Goal: Communication & Community: Share content

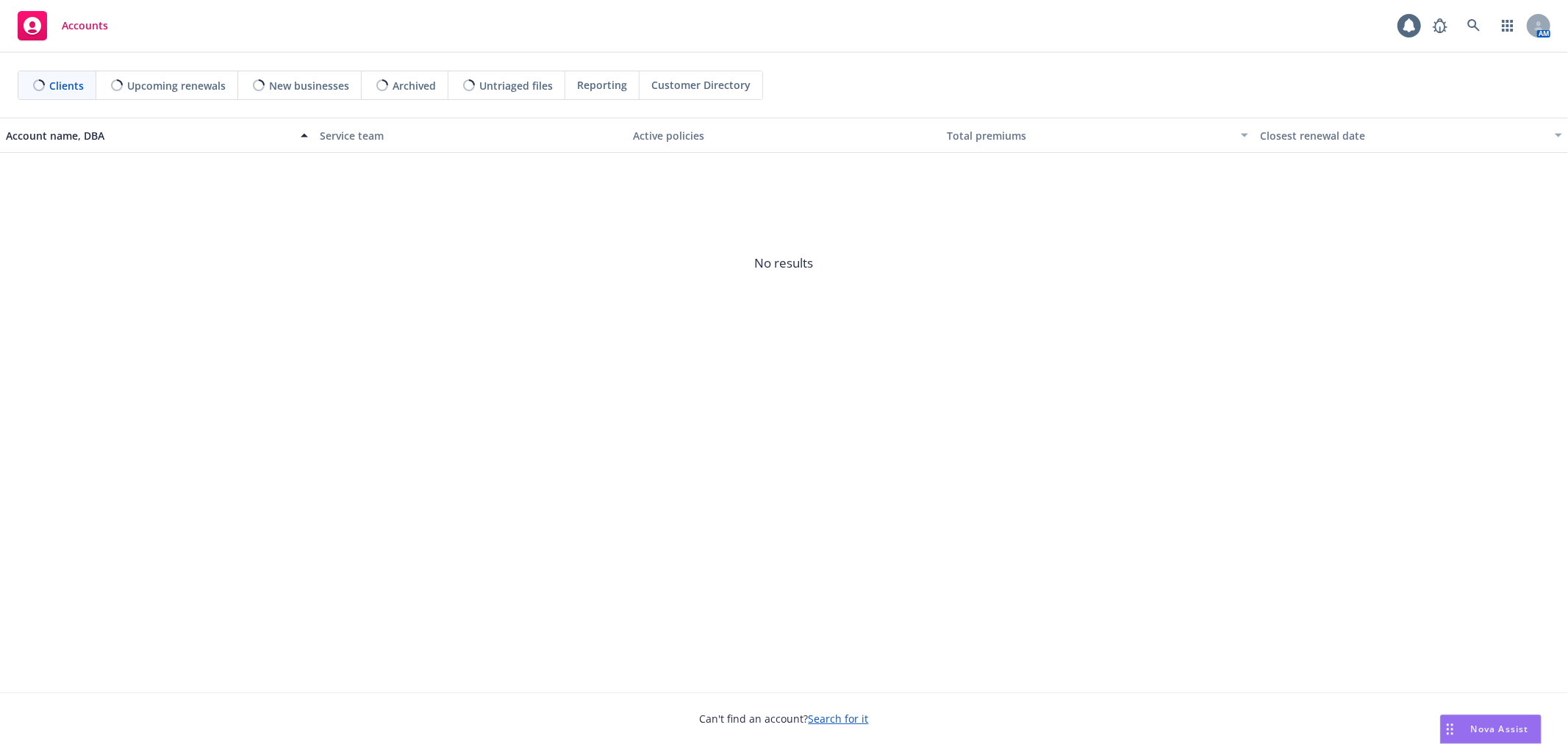
click at [1497, 726] on span "Nova Assist" at bounding box center [1500, 729] width 58 height 13
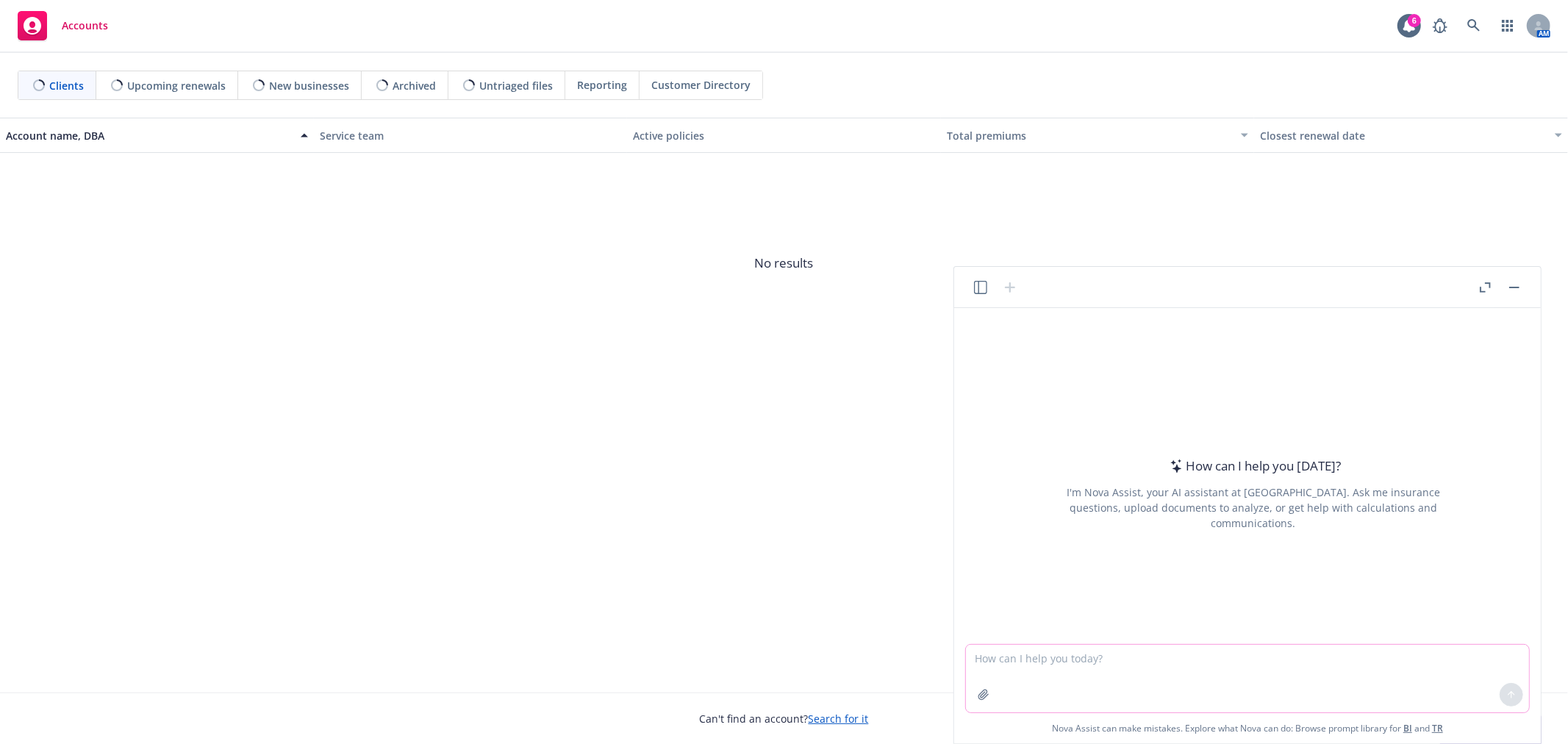
click at [1191, 659] on textarea at bounding box center [1247, 678] width 563 height 67
click at [1420, 665] on textarea "can you do a short 2-3 sentence blurb announcing our client's new partnership w…" at bounding box center [1247, 678] width 563 height 67
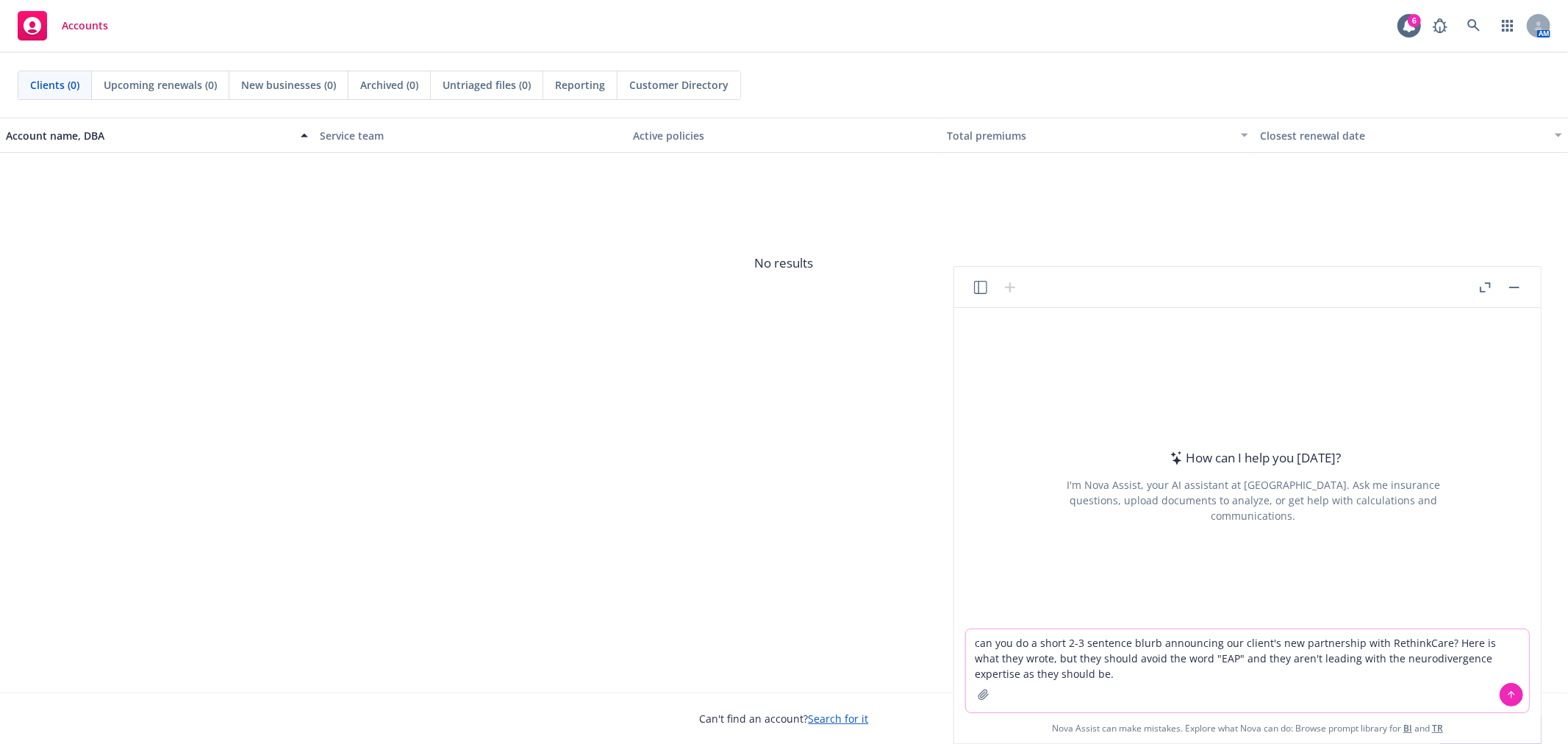
click at [1076, 675] on textarea "can you do a short 2-3 sentence blurb announcing our client's new partnership w…" at bounding box center [1247, 671] width 563 height 83
paste textarea "*NEW* RethinkCare: Our new EAP that offers support and resources for employees …"
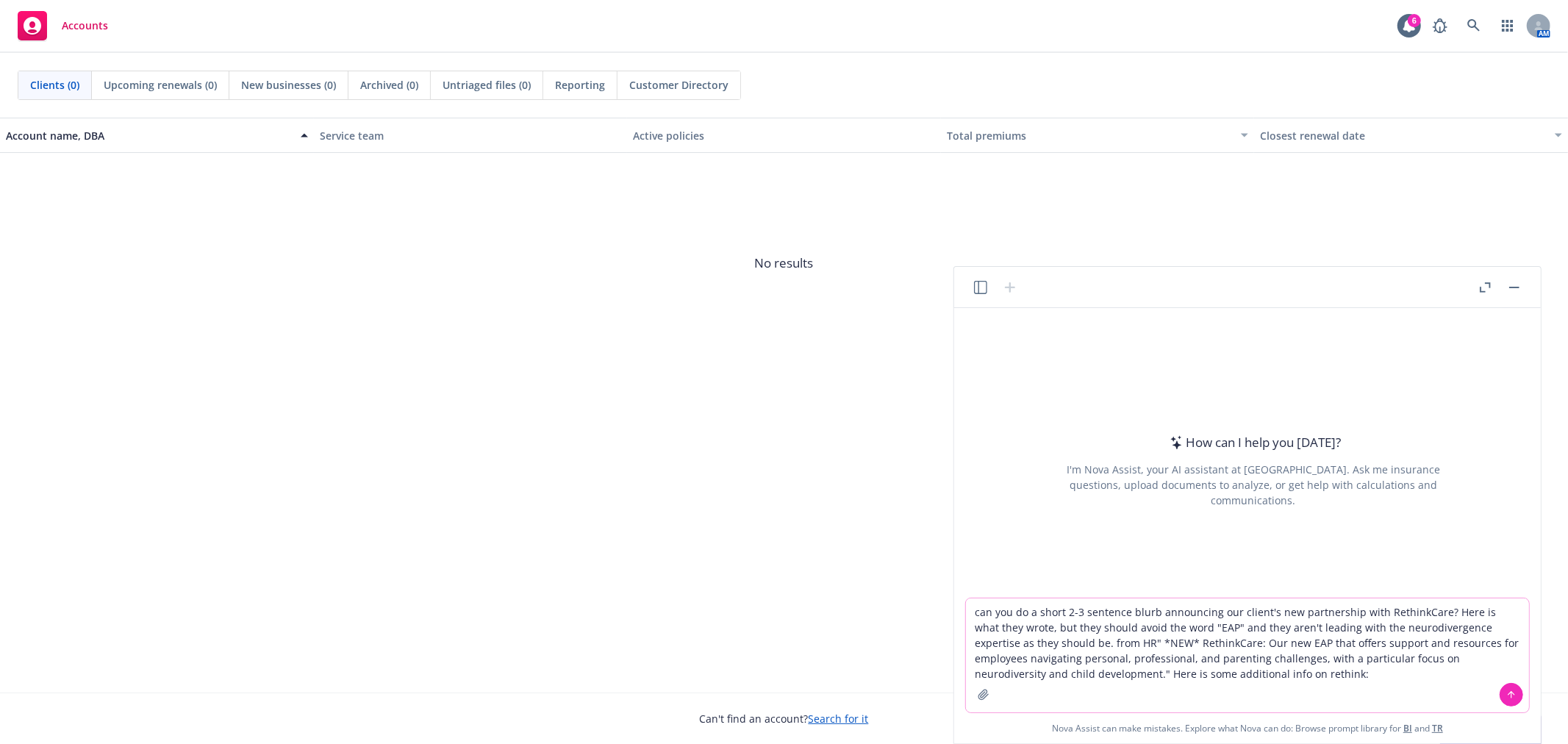
paste textarea "EAP with Neurodivergence Expertise If you’re also managing the unique complexit…"
type textarea "lor ips do s ametc 6-0 adipisci elits doeiusmodt inc utlabo'e dol magnaaliqua e…"
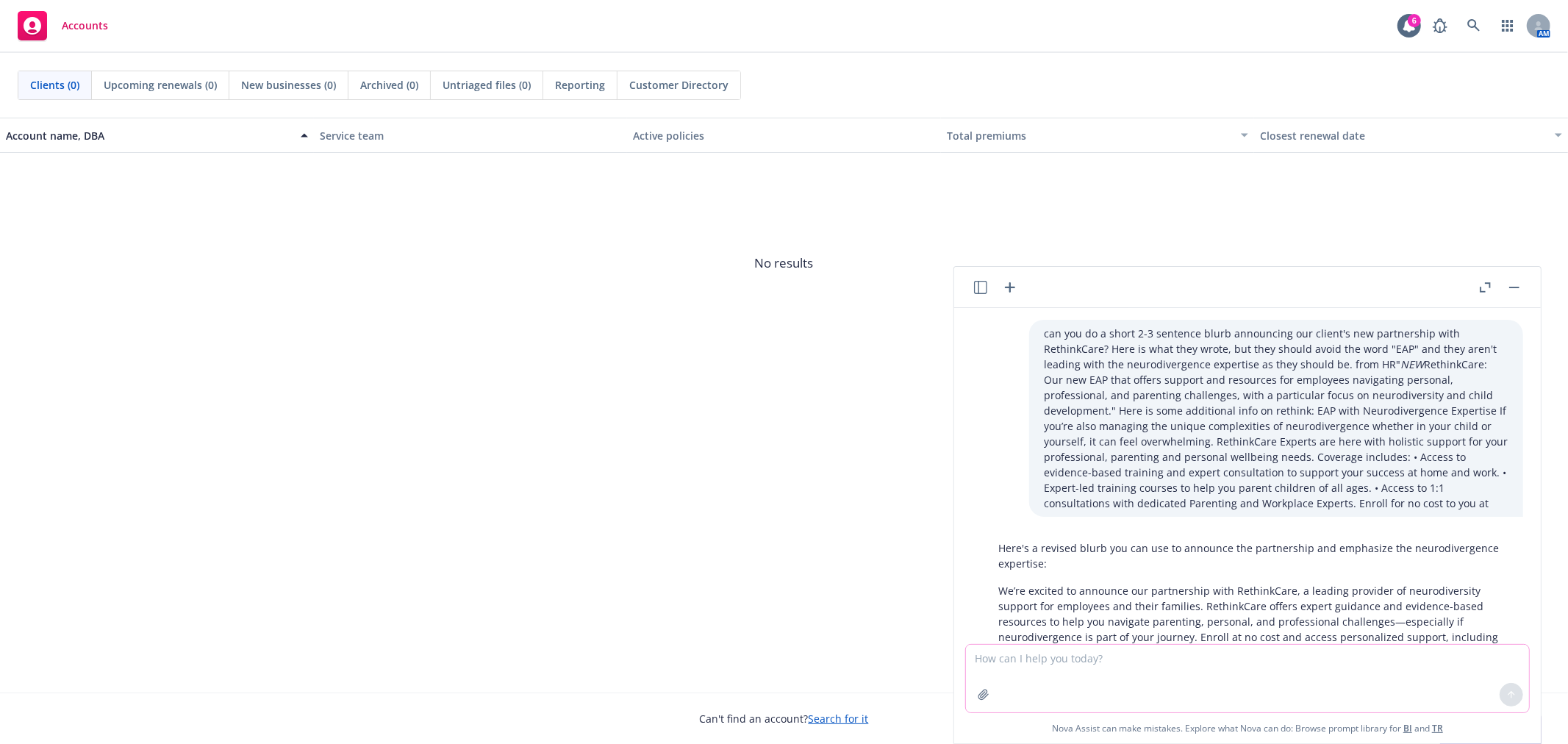
scroll to position [57, 0]
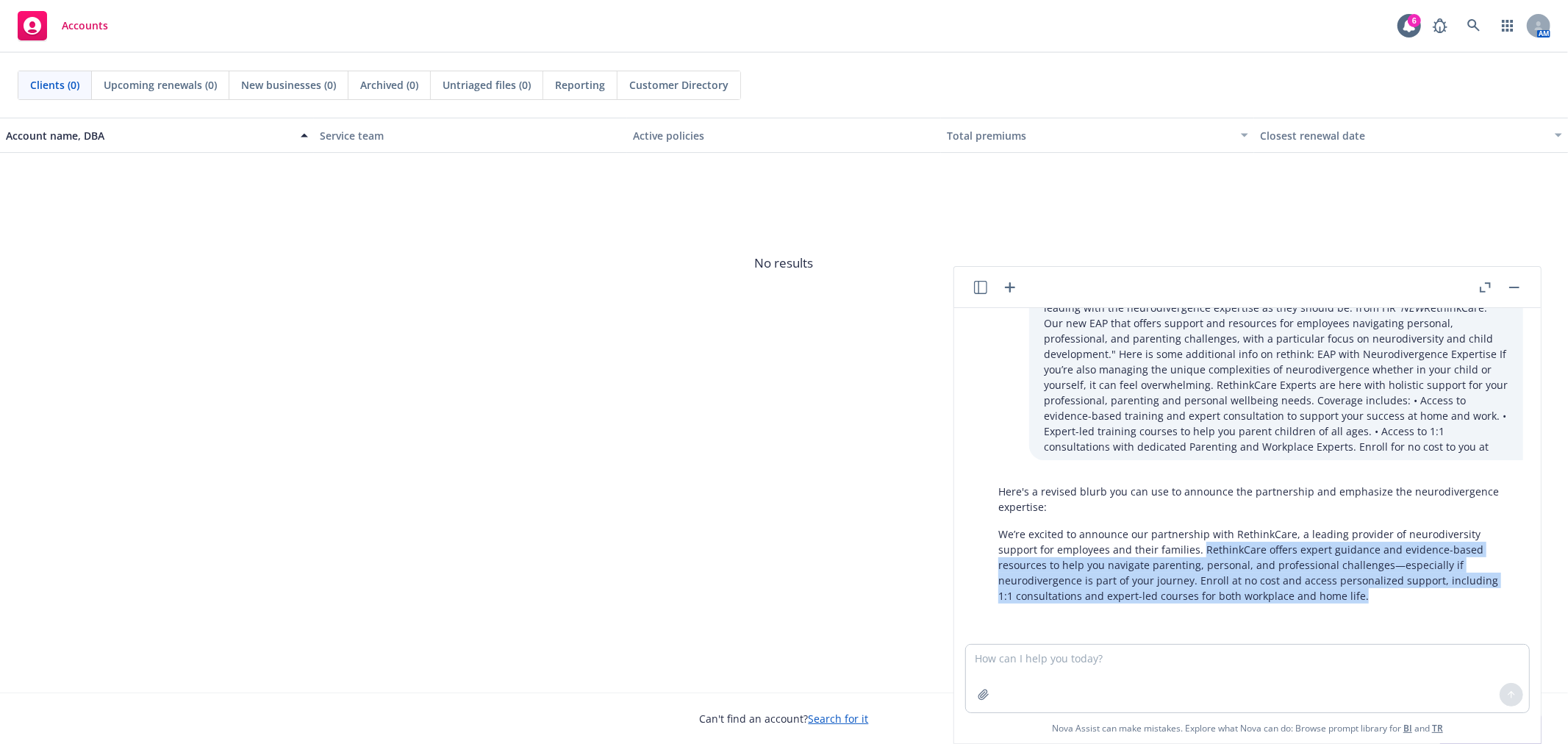
drag, startPoint x: 1199, startPoint y: 548, endPoint x: 1375, endPoint y: 594, distance: 181.9
click at [1375, 594] on p "We’re excited to announce our partnership with RethinkCare, a leading provider …" at bounding box center [1253, 565] width 510 height 77
copy p "RethinkCare offers expert guidance and evidence-based resources to help you nav…"
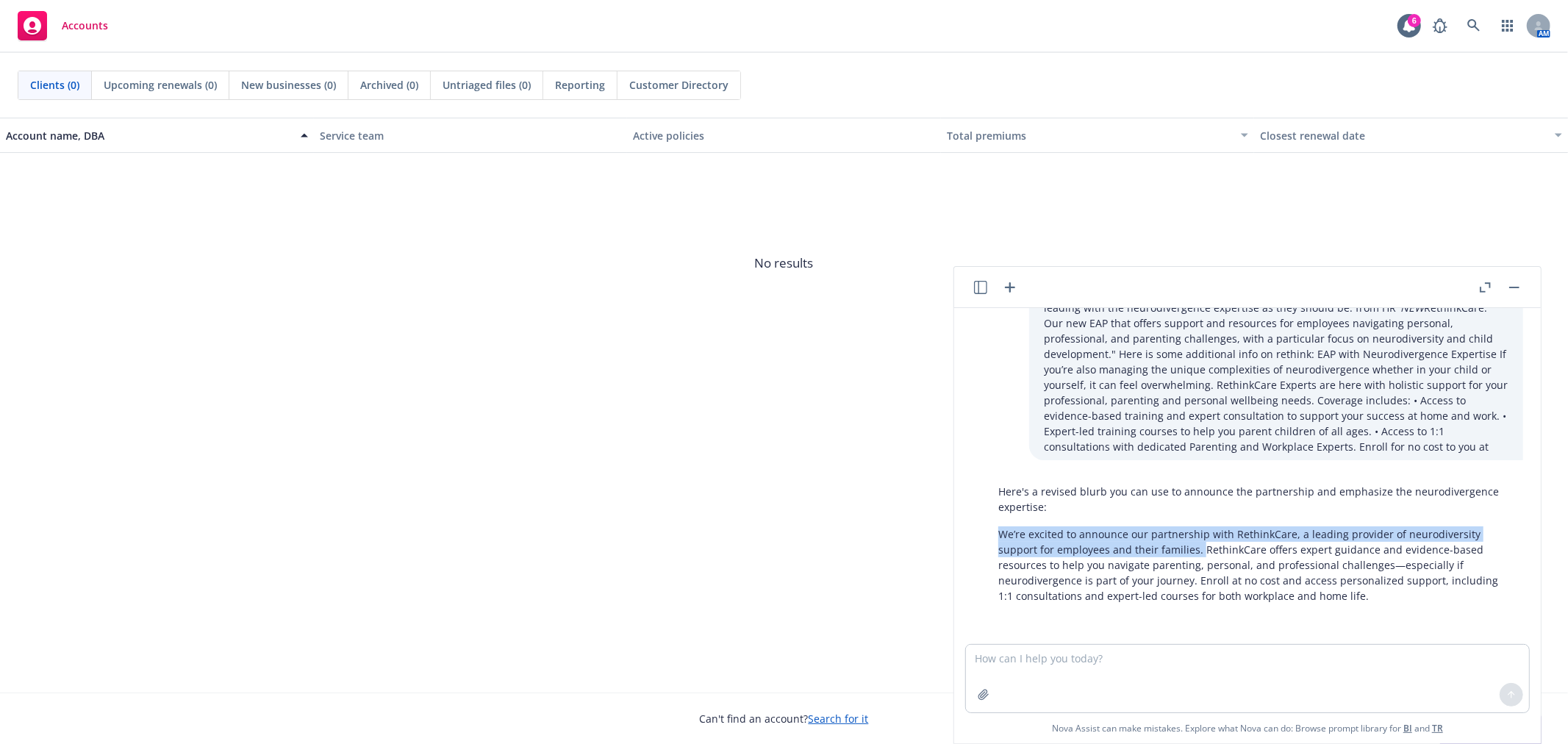
drag, startPoint x: 999, startPoint y: 532, endPoint x: 1199, endPoint y: 553, distance: 201.1
click at [1199, 553] on p "We’re excited to announce our partnership with RethinkCare, a leading provider …" at bounding box center [1253, 565] width 510 height 77
copy p "We’re excited to announce our partnership with RethinkCare, a leading provider …"
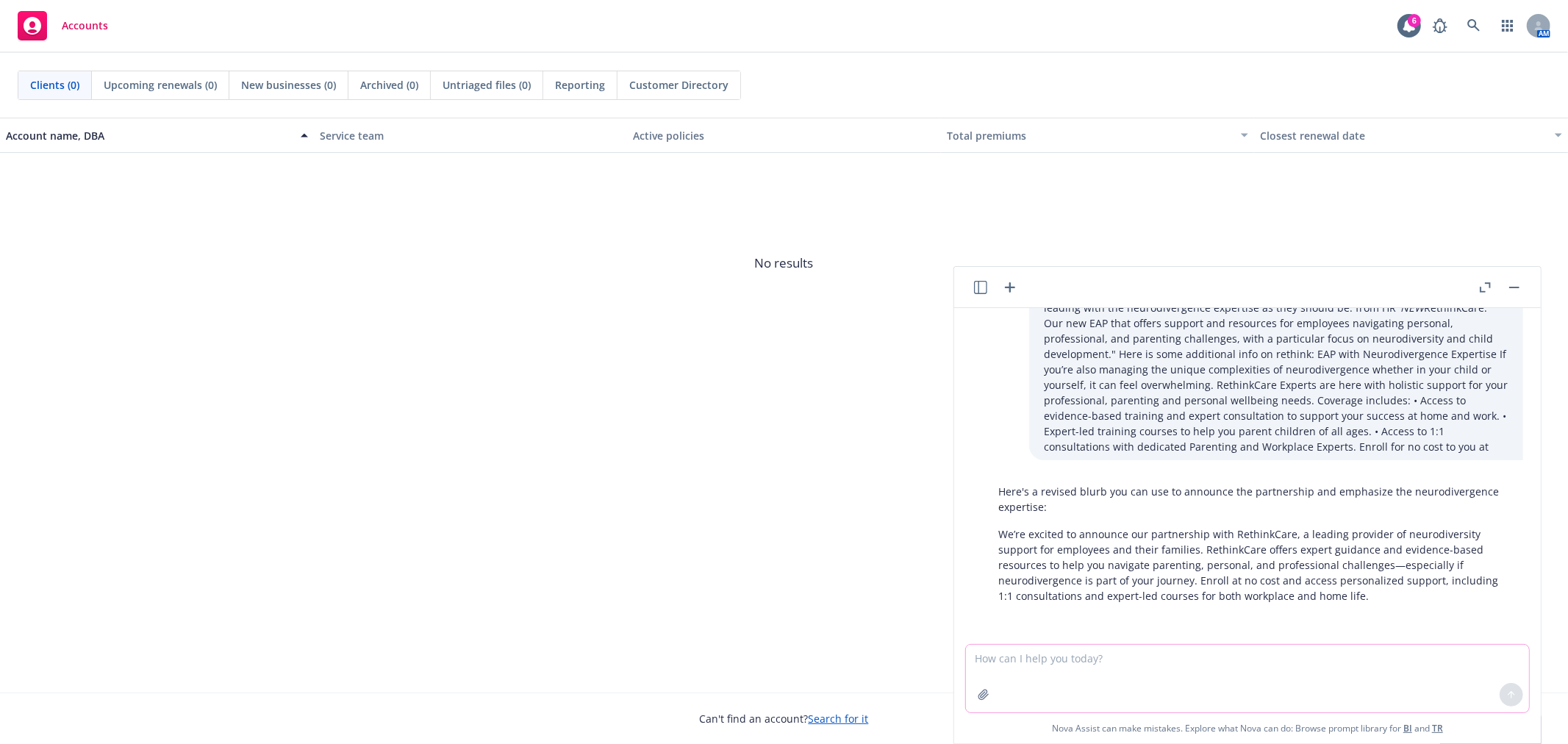
click at [1106, 699] on textarea at bounding box center [1247, 678] width 563 height 67
paste textarea "*NEW* RethinkCare: Our new behavioral health partner that can help you manage t…"
type textarea "how's this *NEW* RethinkCare: Our new behavioral health partner that can help y…"
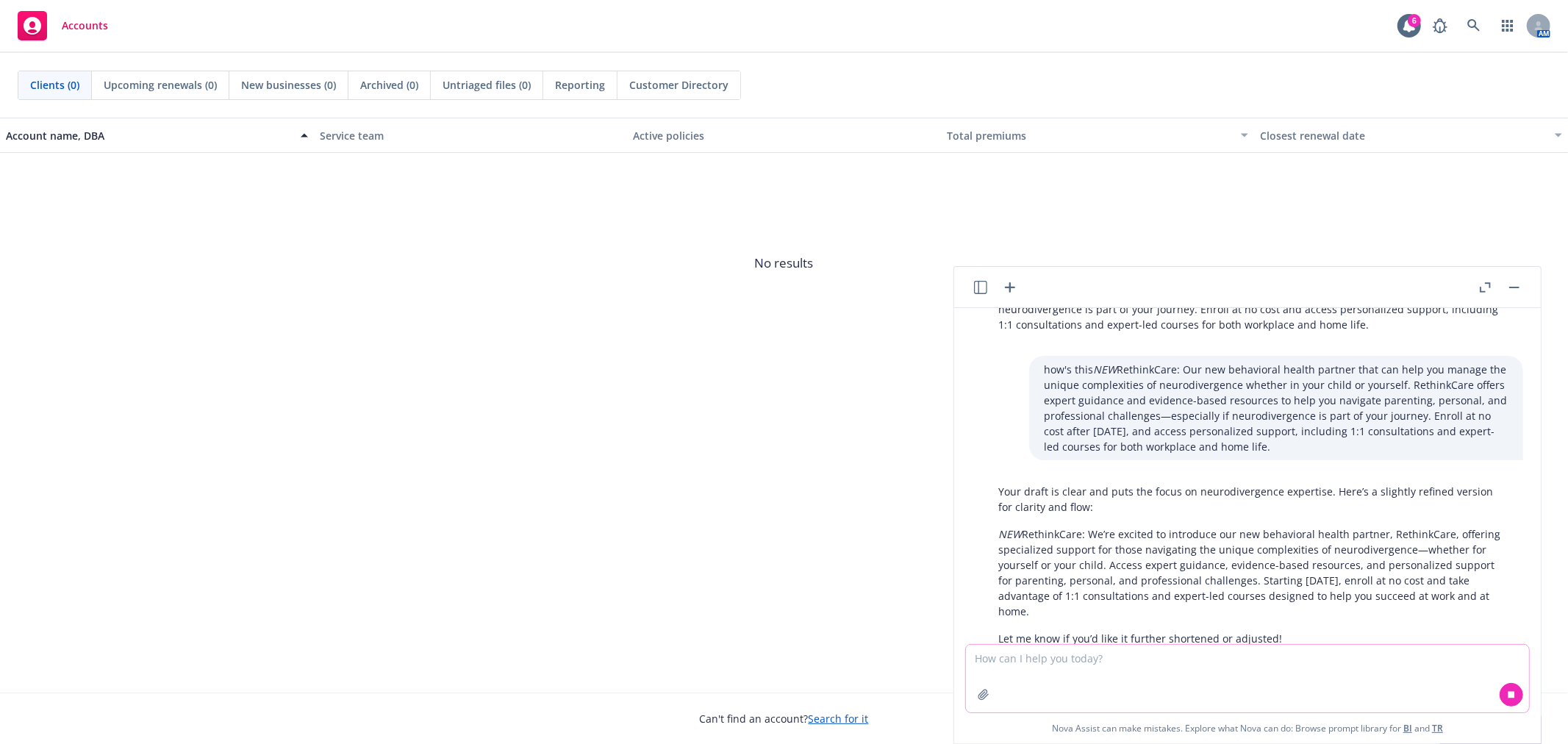
scroll to position [370, 0]
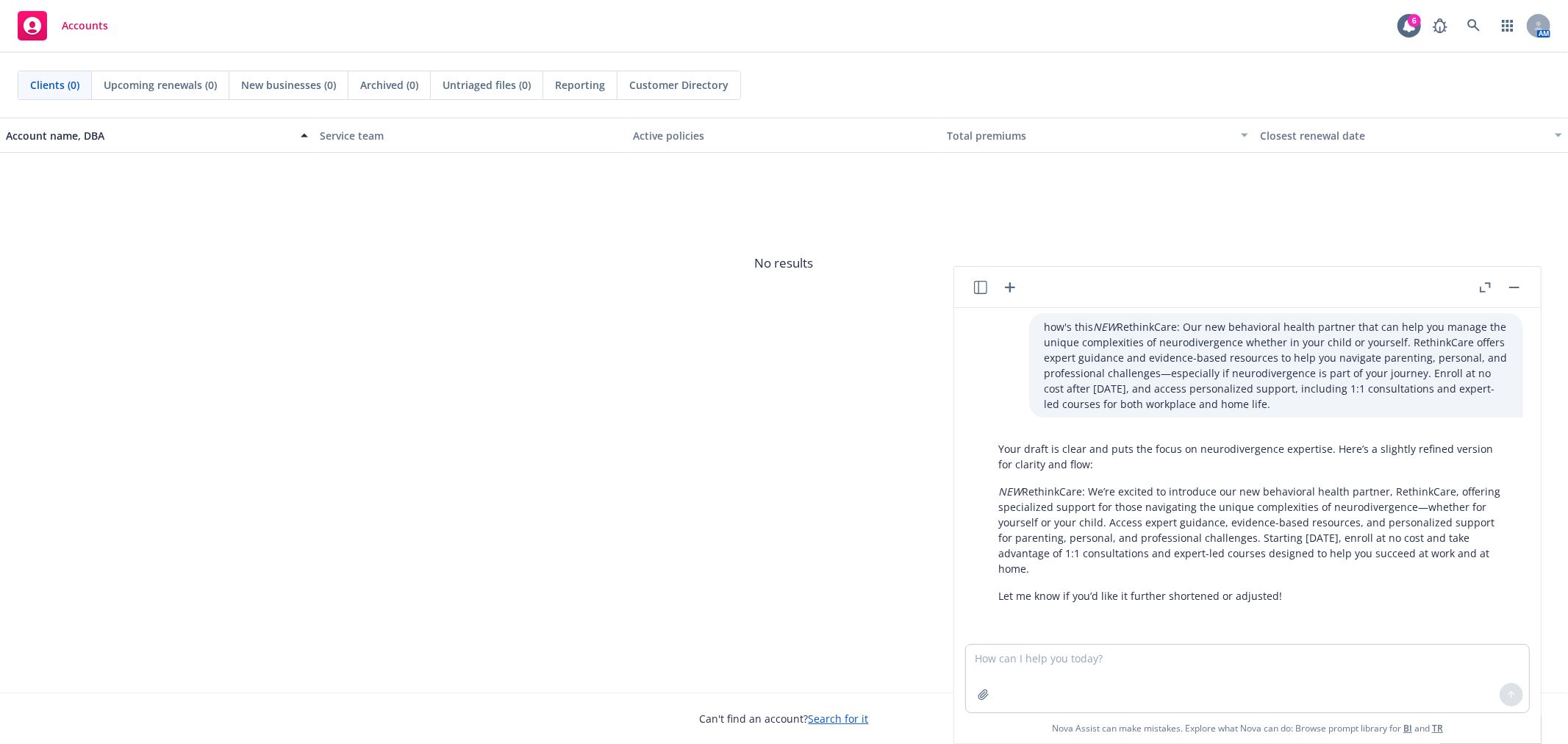
drag, startPoint x: 1216, startPoint y: 491, endPoint x: 1118, endPoint y: 563, distance: 121.6
click at [1118, 563] on p "NEW RethinkCare: We’re excited to introduce our new behavioral health partner, …" at bounding box center [1253, 530] width 510 height 93
copy p "our new behavioral health partner, RethinkCare, offering specialized support fo…"
